Goal: Navigation & Orientation: Find specific page/section

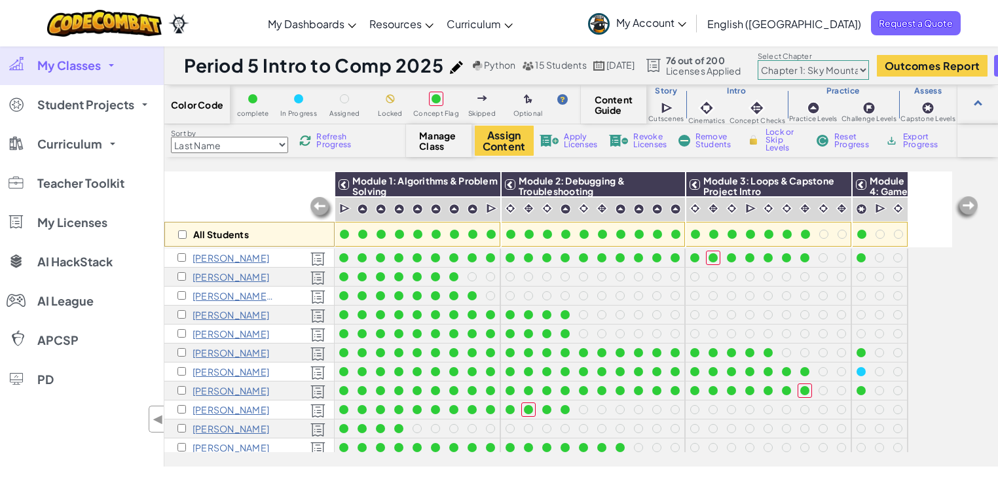
click at [90, 73] on link "My Classes" at bounding box center [82, 65] width 164 height 39
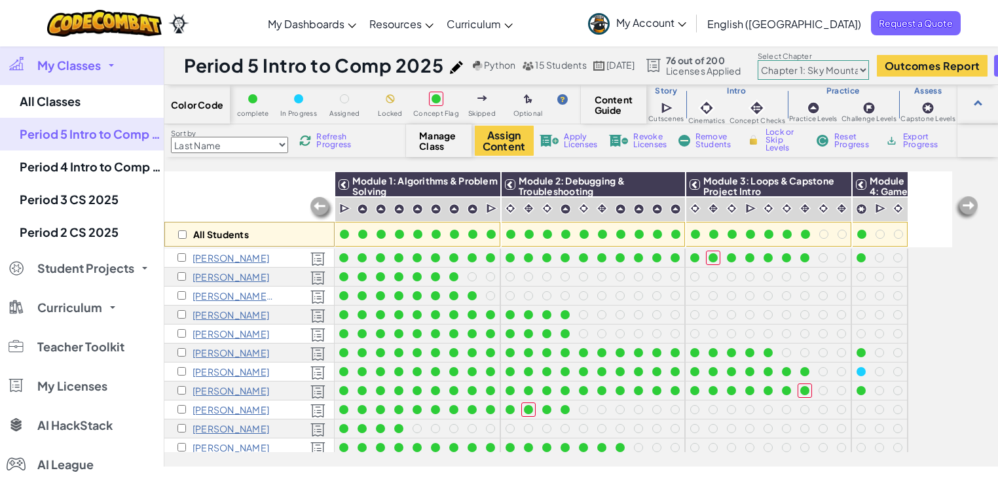
click at [254, 189] on div "All Students" at bounding box center [249, 210] width 170 height 76
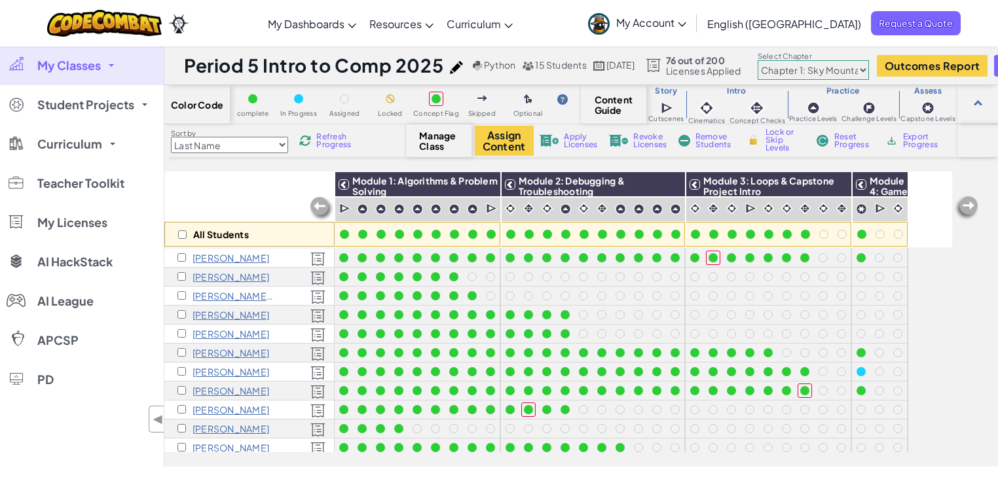
click at [82, 48] on link "My Classes" at bounding box center [82, 65] width 164 height 39
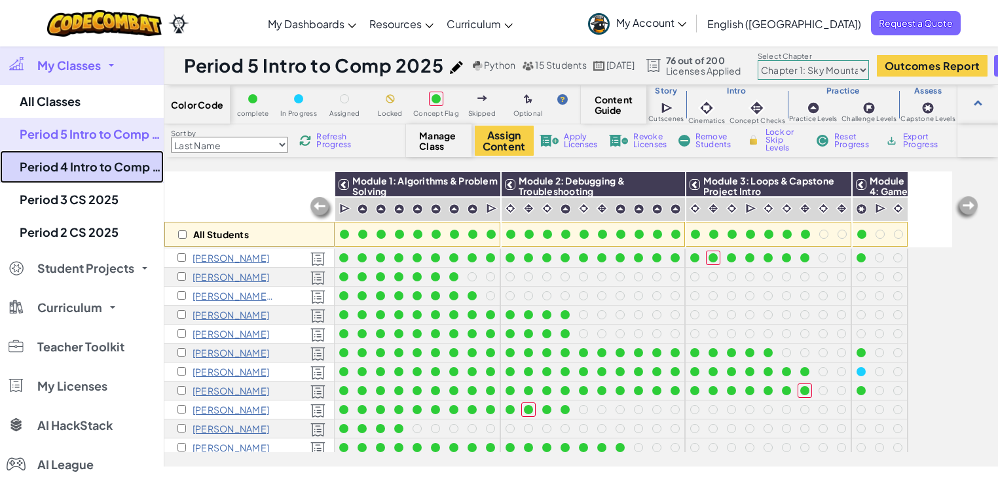
click at [63, 172] on link "Period 4 Intro to Comp 2025" at bounding box center [82, 167] width 164 height 33
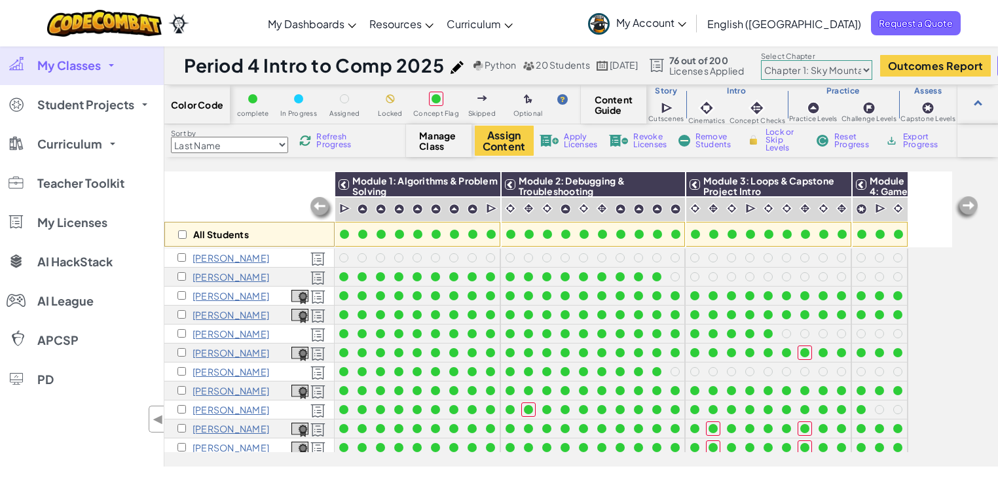
click at [343, 140] on span "Refresh Progress" at bounding box center [336, 141] width 41 height 16
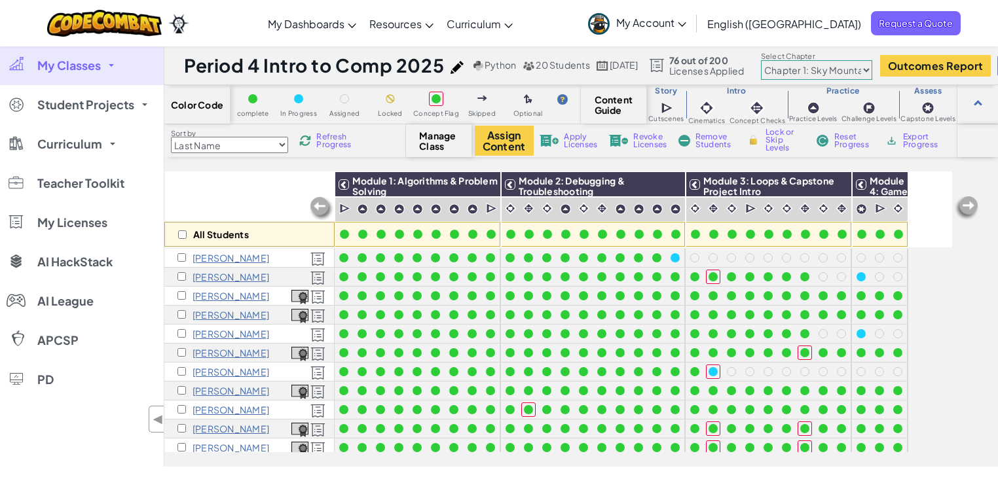
click at [343, 140] on span "Refresh Progress" at bounding box center [336, 141] width 41 height 16
click at [94, 67] on span "My Classes" at bounding box center [69, 66] width 64 height 12
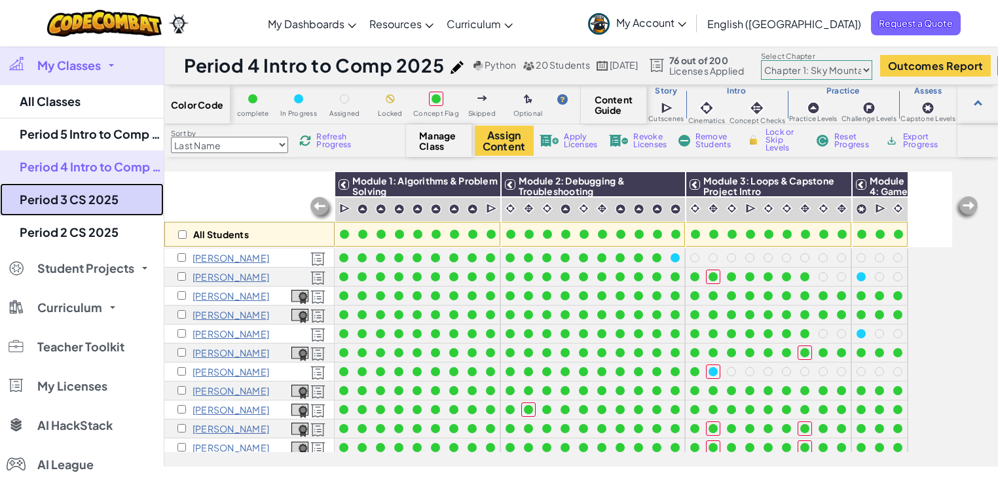
click at [89, 198] on link "Period 3 CS 2025" at bounding box center [82, 199] width 164 height 33
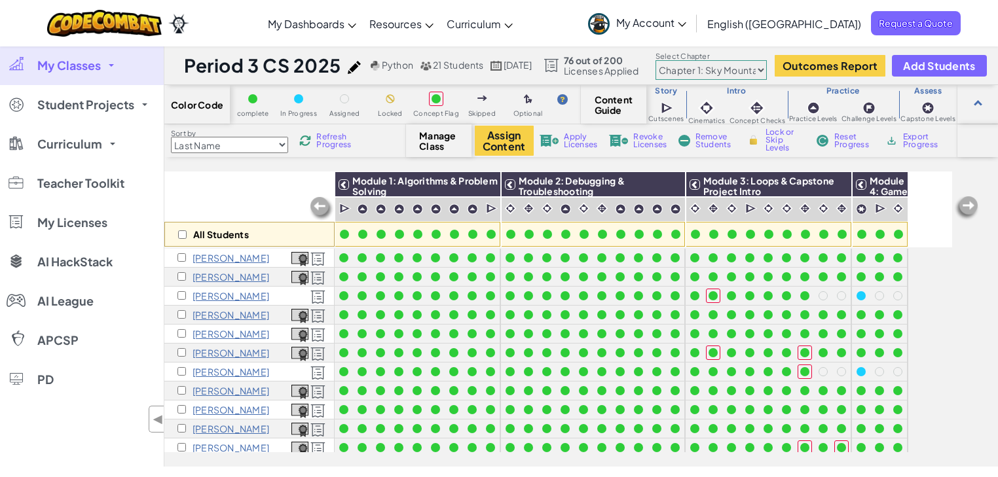
click at [105, 58] on link "My Classes" at bounding box center [82, 65] width 164 height 39
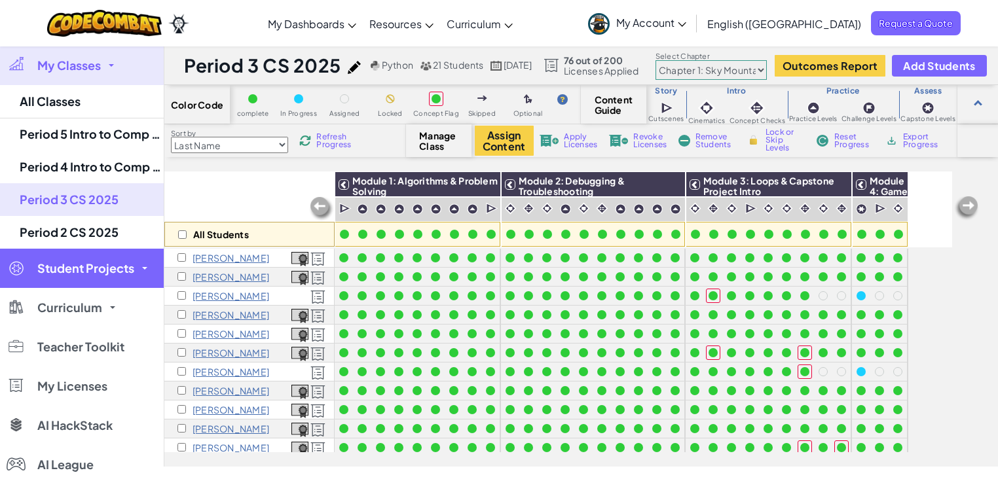
click at [114, 251] on link "Student Projects" at bounding box center [82, 268] width 164 height 39
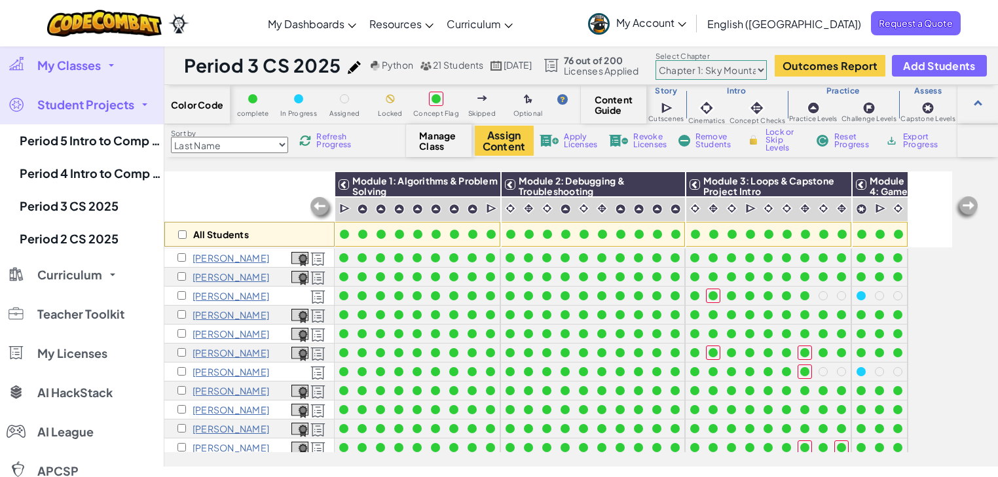
click at [73, 84] on link "My Classes" at bounding box center [82, 65] width 164 height 39
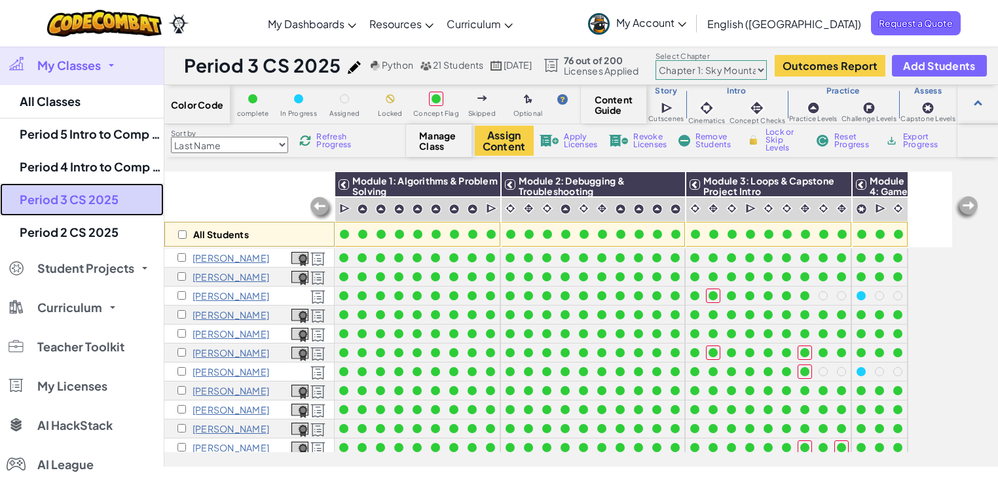
click at [67, 209] on link "Period 3 CS 2025" at bounding box center [82, 199] width 164 height 33
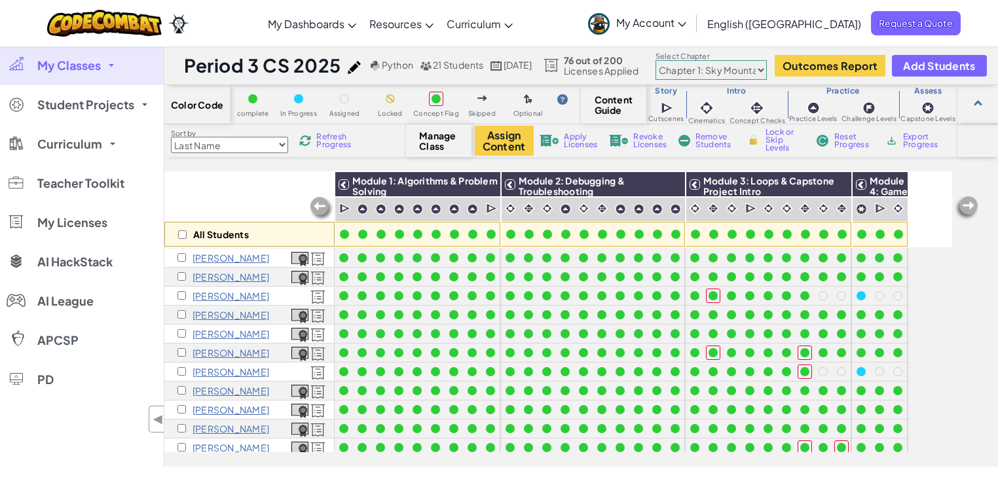
click at [63, 79] on link "My Classes" at bounding box center [82, 65] width 164 height 39
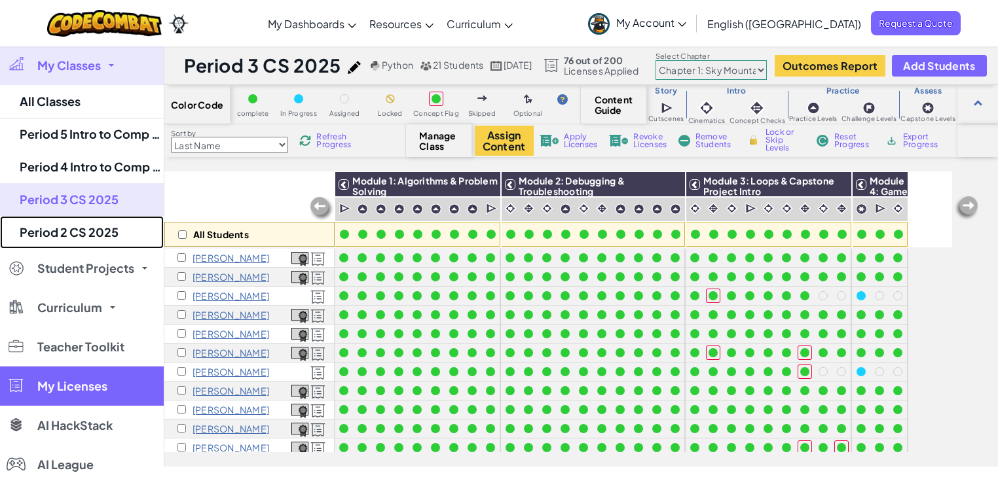
drag, startPoint x: 90, startPoint y: 230, endPoint x: 97, endPoint y: 227, distance: 7.3
click at [92, 229] on link "Period 2 CS 2025" at bounding box center [82, 232] width 164 height 33
